Goal: Book appointment/travel/reservation

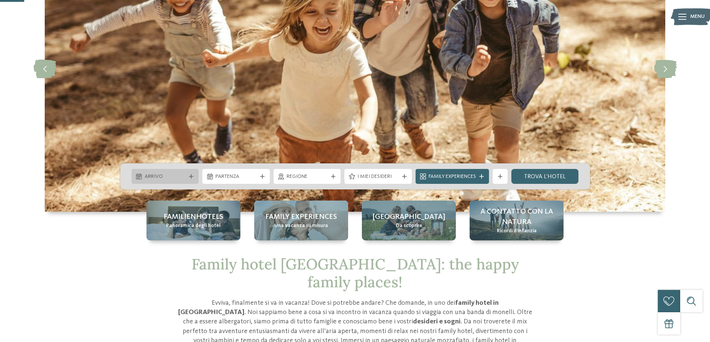
click at [186, 179] on div "Arrivo" at bounding box center [165, 177] width 45 height 8
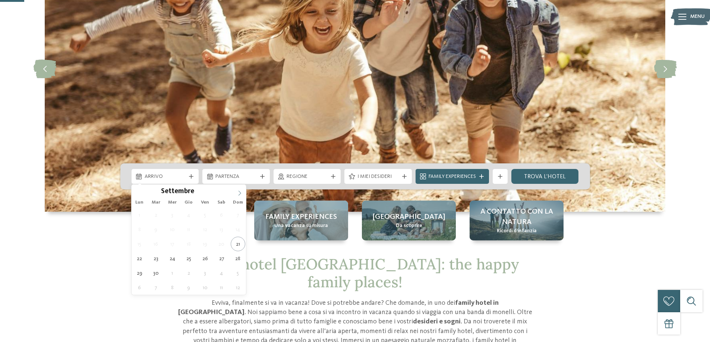
click at [237, 193] on icon at bounding box center [239, 193] width 5 height 5
click at [237, 192] on icon at bounding box center [239, 193] width 5 height 5
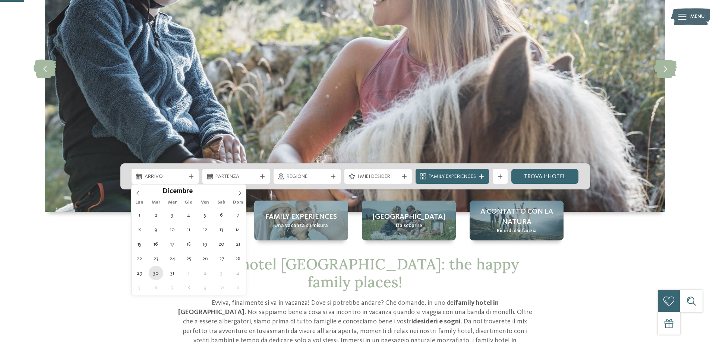
type div "[DATE]"
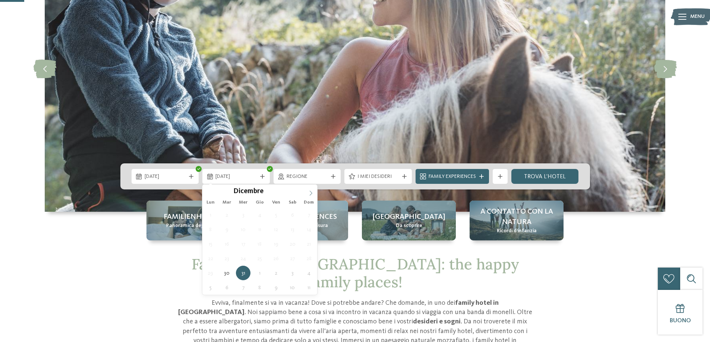
type input "****"
click at [312, 192] on icon at bounding box center [310, 193] width 5 height 5
type div "[DATE]"
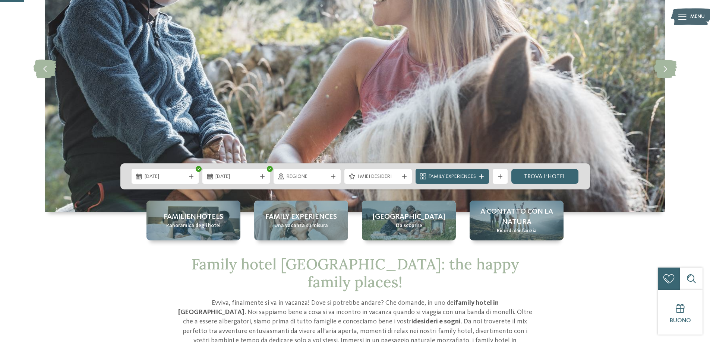
click at [316, 175] on span "Regione" at bounding box center [307, 176] width 41 height 7
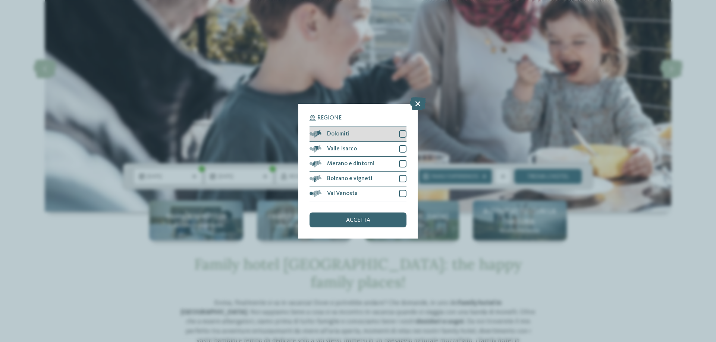
click at [401, 133] on div at bounding box center [402, 133] width 7 height 7
click at [401, 151] on div at bounding box center [402, 148] width 7 height 7
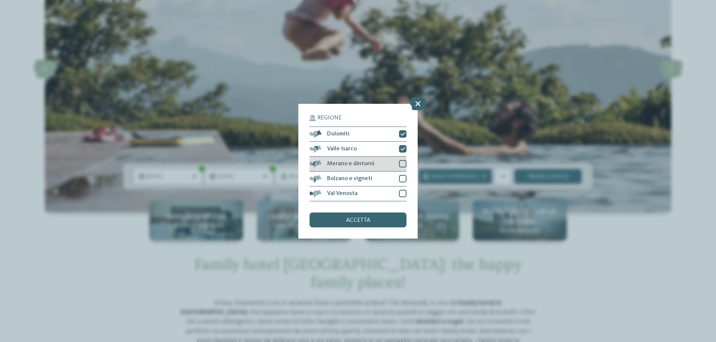
click at [400, 163] on div at bounding box center [402, 163] width 7 height 7
click at [401, 195] on div at bounding box center [402, 193] width 7 height 7
click at [390, 219] on div "accetta" at bounding box center [357, 220] width 97 height 15
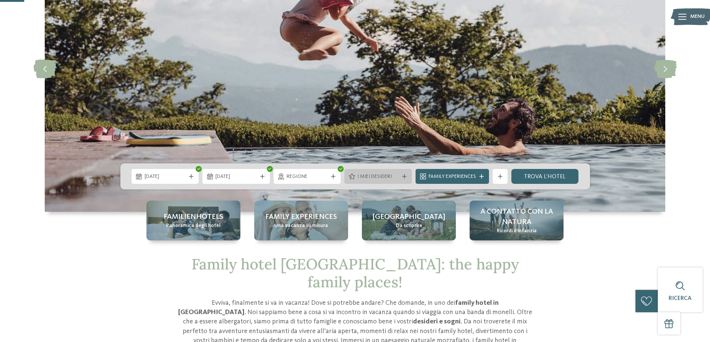
click at [392, 174] on span "I miei desideri" at bounding box center [377, 176] width 41 height 7
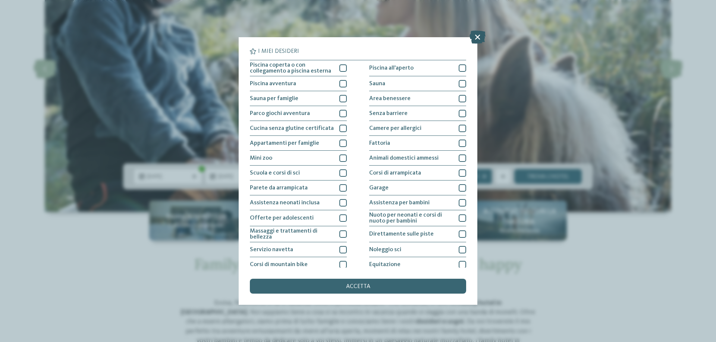
click at [481, 37] on icon at bounding box center [477, 37] width 16 height 13
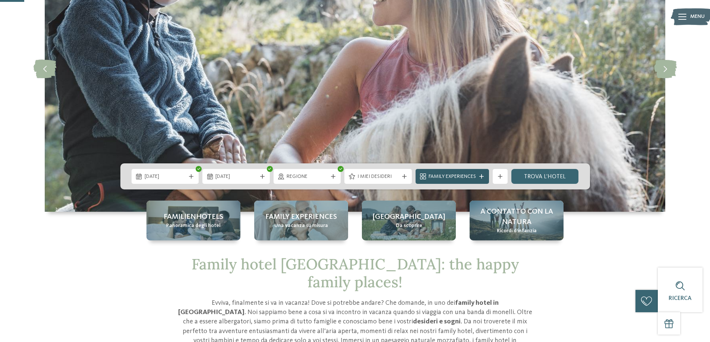
click at [466, 177] on span "Family Experiences" at bounding box center [452, 176] width 47 height 7
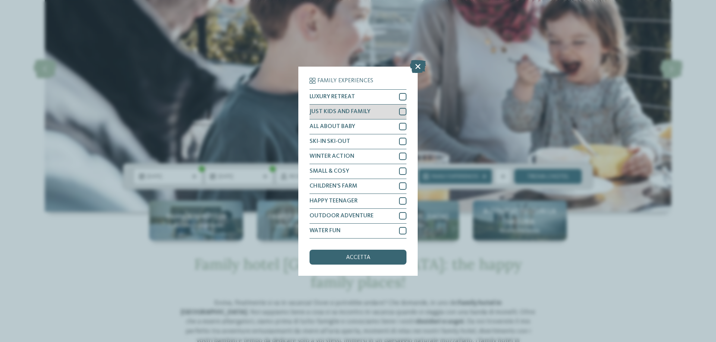
click at [399, 110] on div at bounding box center [402, 111] width 7 height 7
click at [404, 183] on div at bounding box center [402, 186] width 7 height 7
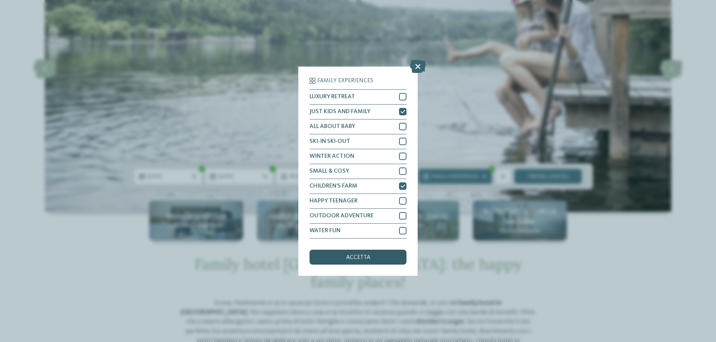
click at [355, 256] on span "accetta" at bounding box center [358, 258] width 24 height 6
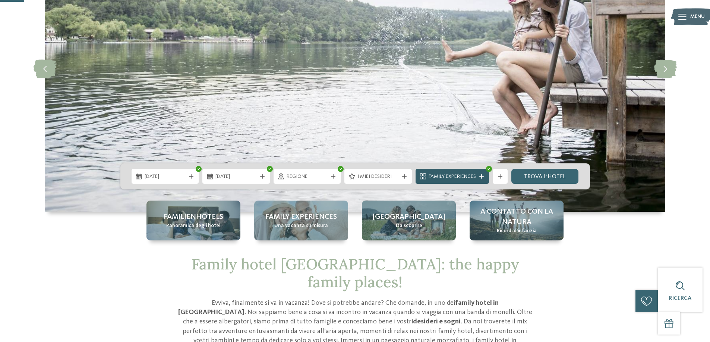
click at [483, 177] on icon at bounding box center [481, 176] width 4 height 4
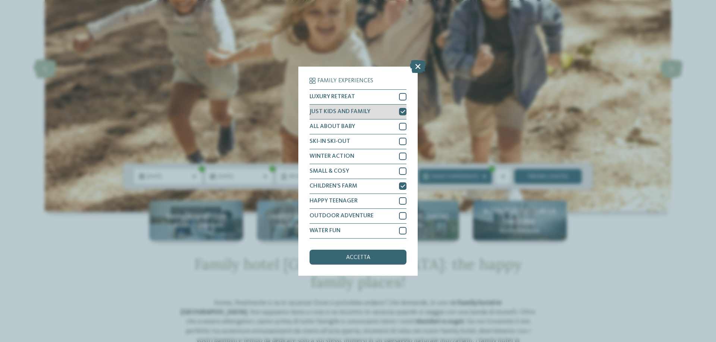
click at [403, 109] on div at bounding box center [402, 111] width 7 height 7
click at [403, 186] on icon at bounding box center [402, 186] width 5 height 4
click at [376, 256] on div "accetta" at bounding box center [357, 257] width 97 height 15
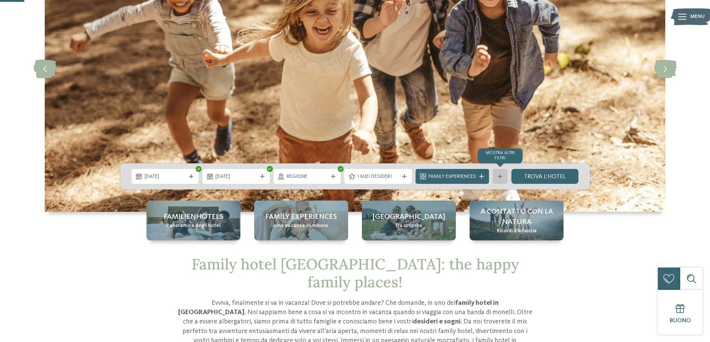
click at [496, 175] on div "mostra altri filtri" at bounding box center [500, 176] width 15 height 15
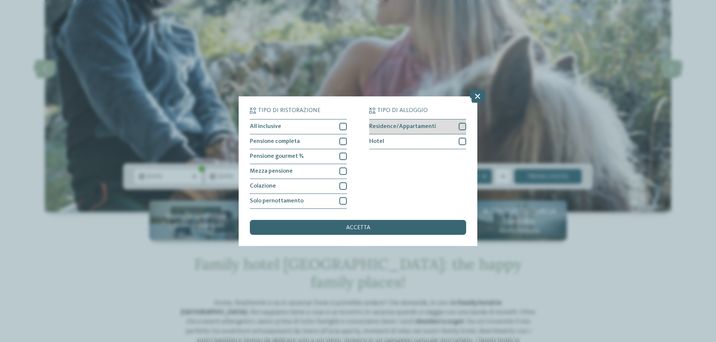
click at [464, 126] on div at bounding box center [461, 126] width 7 height 7
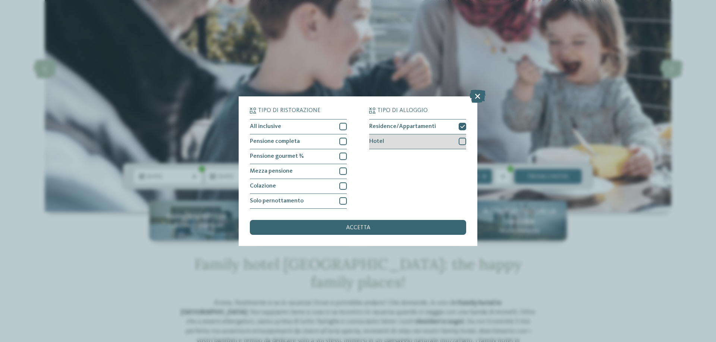
click at [459, 143] on div at bounding box center [461, 141] width 7 height 7
click at [462, 128] on icon at bounding box center [462, 126] width 5 height 4
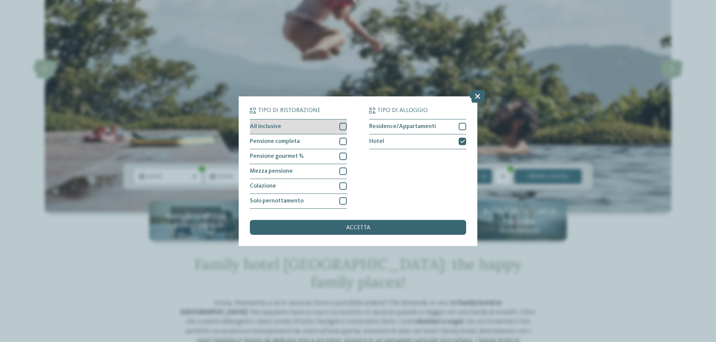
click at [343, 125] on div at bounding box center [342, 126] width 7 height 7
click at [387, 230] on div "accetta" at bounding box center [358, 227] width 216 height 15
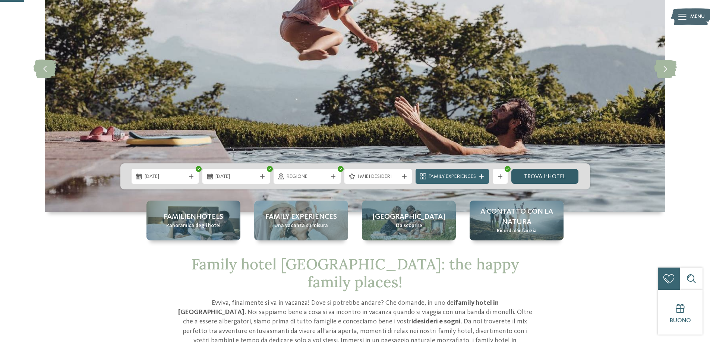
click at [555, 171] on link "trova l’hotel" at bounding box center [544, 176] width 67 height 15
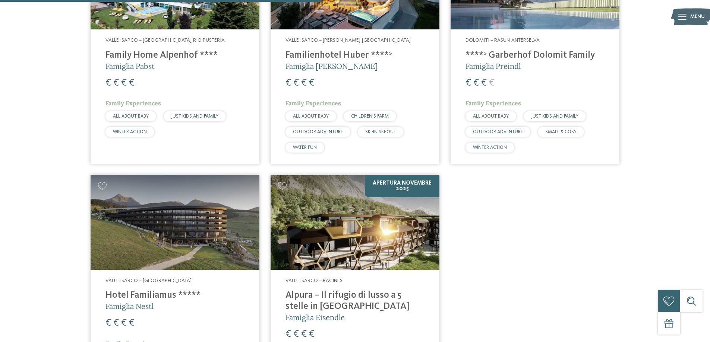
scroll to position [431, 0]
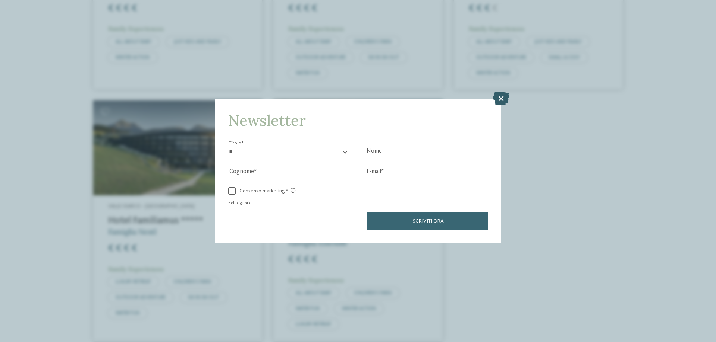
click at [498, 99] on icon at bounding box center [501, 98] width 16 height 13
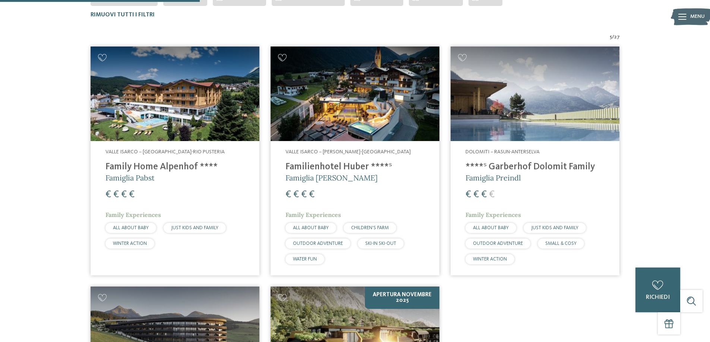
scroll to position [0, 0]
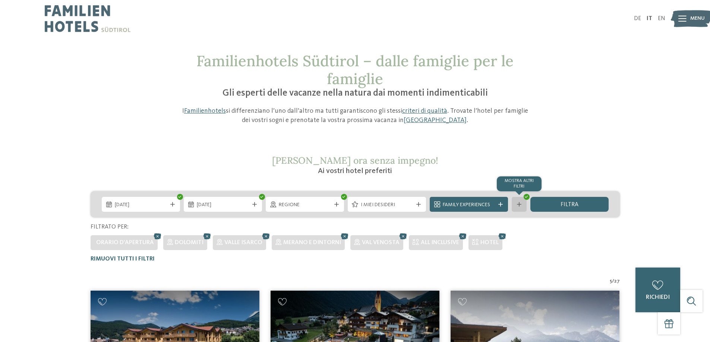
click at [519, 203] on icon at bounding box center [519, 204] width 4 height 4
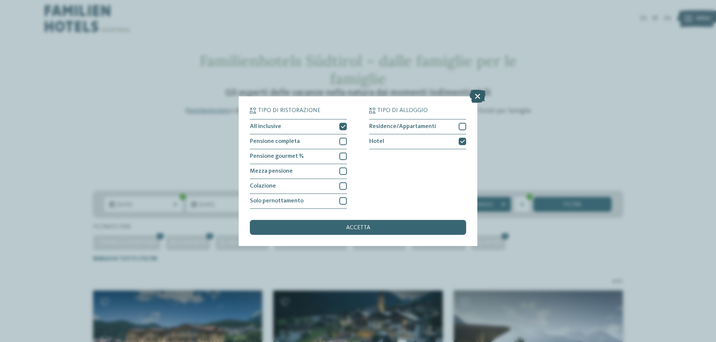
click at [473, 98] on icon at bounding box center [477, 95] width 16 height 13
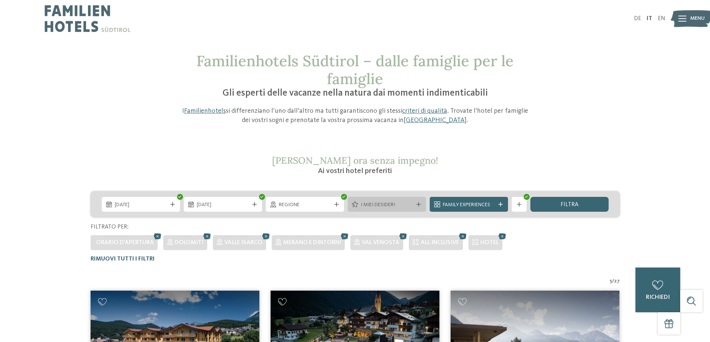
click at [418, 203] on icon at bounding box center [418, 204] width 4 height 4
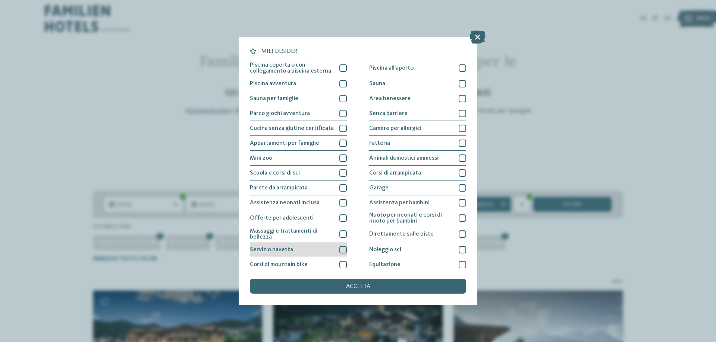
click at [341, 247] on div at bounding box center [342, 249] width 7 height 7
click at [319, 288] on div "accetta" at bounding box center [358, 286] width 216 height 15
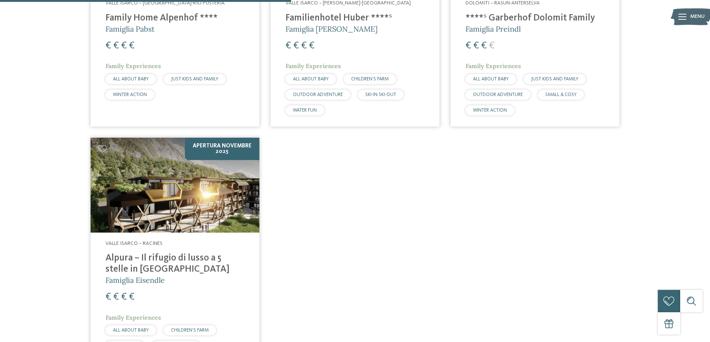
scroll to position [319, 0]
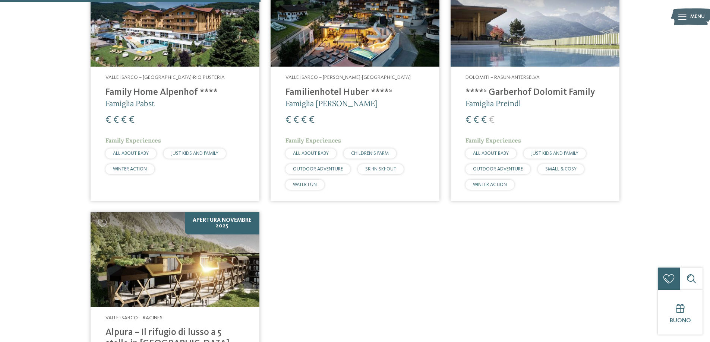
click at [552, 95] on h4 "****ˢ Garberhof Dolomit Family" at bounding box center [534, 92] width 139 height 11
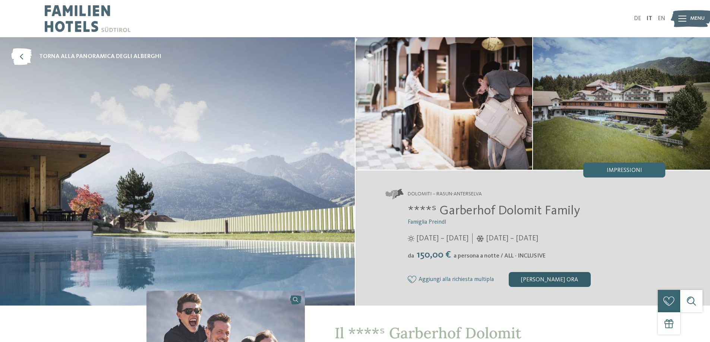
click at [532, 275] on div "[PERSON_NAME] ora" at bounding box center [550, 279] width 82 height 15
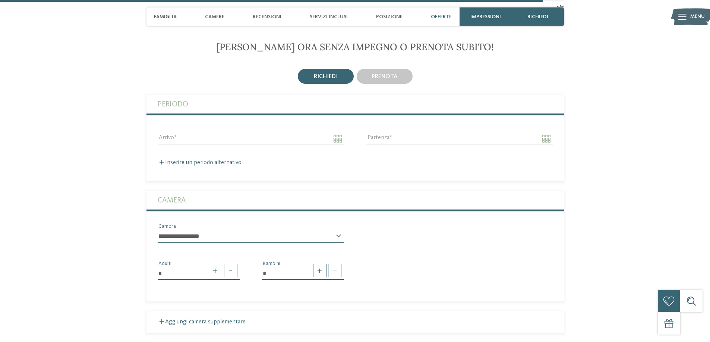
scroll to position [2190, 0]
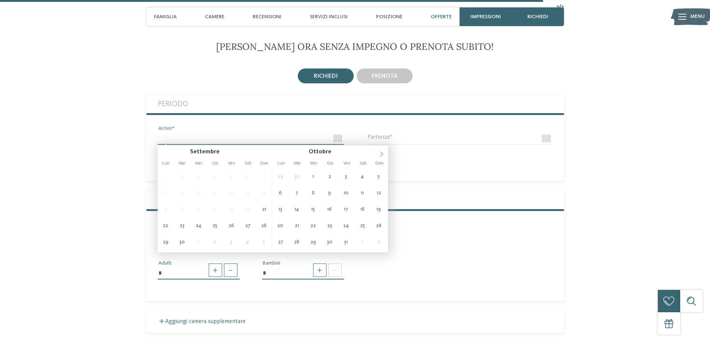
click at [256, 141] on input "Arrivo" at bounding box center [251, 138] width 186 height 13
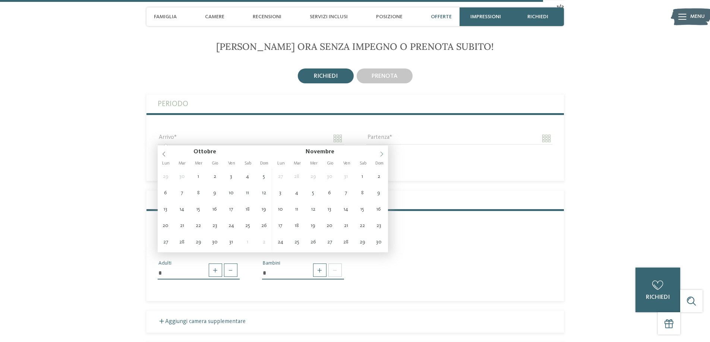
click at [383, 157] on span at bounding box center [381, 152] width 13 height 13
type input "**********"
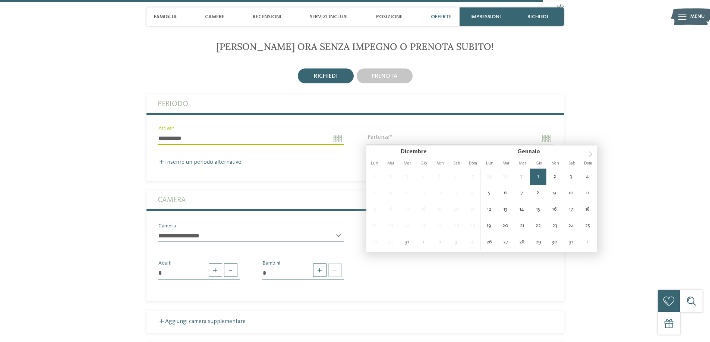
type input "**********"
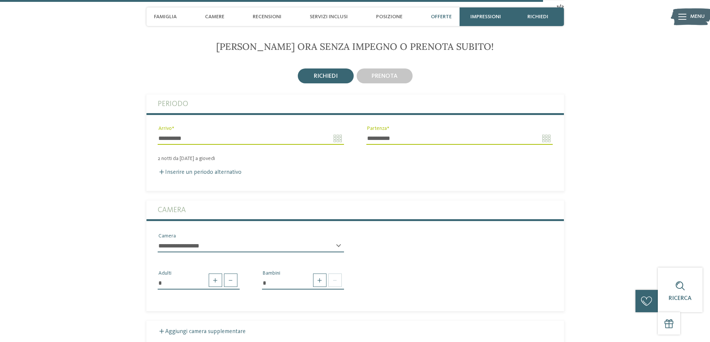
scroll to position [2227, 0]
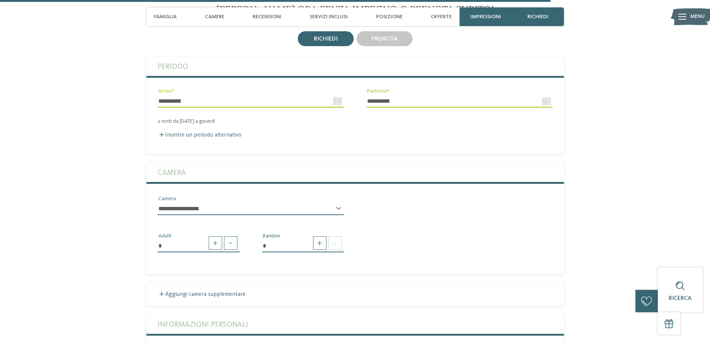
click at [245, 211] on select "**********" at bounding box center [251, 209] width 186 height 13
click at [320, 244] on span at bounding box center [319, 243] width 13 height 13
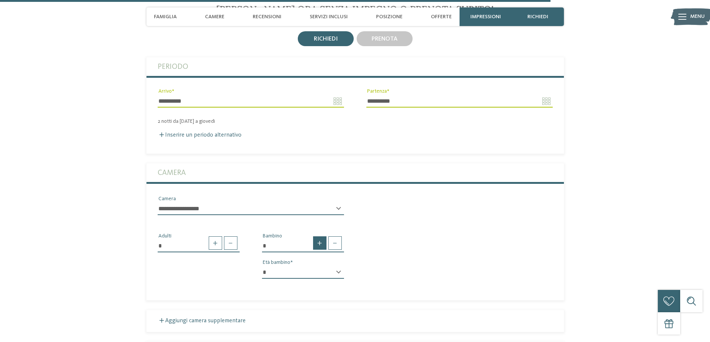
click at [320, 244] on span at bounding box center [319, 243] width 13 height 13
type input "*"
click at [334, 275] on select "* * * * * * * * * * * ** ** ** ** ** ** ** **" at bounding box center [303, 272] width 82 height 13
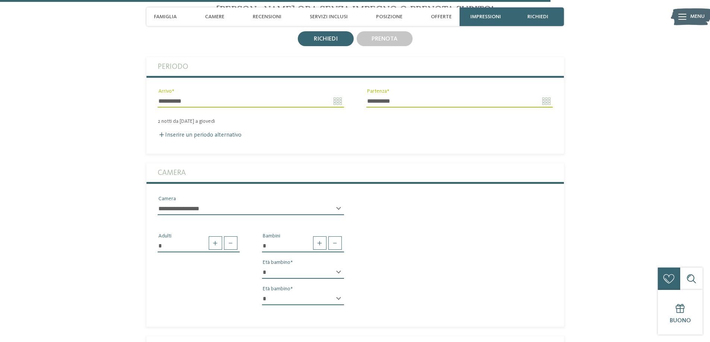
select select "*"
click at [262, 266] on select "* * * * * * * * * * * ** ** ** ** ** ** ** **" at bounding box center [303, 272] width 82 height 13
click at [296, 303] on select "* * * * * * * * * * * ** ** ** ** ** ** ** **" at bounding box center [303, 299] width 82 height 13
select select "**"
click at [262, 293] on select "* * * * * * * * * * * ** ** ** ** ** ** ** **" at bounding box center [303, 299] width 82 height 13
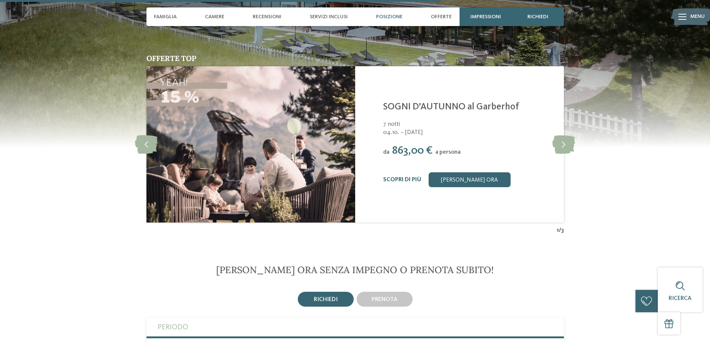
scroll to position [1817, 0]
